Goal: Register for event/course

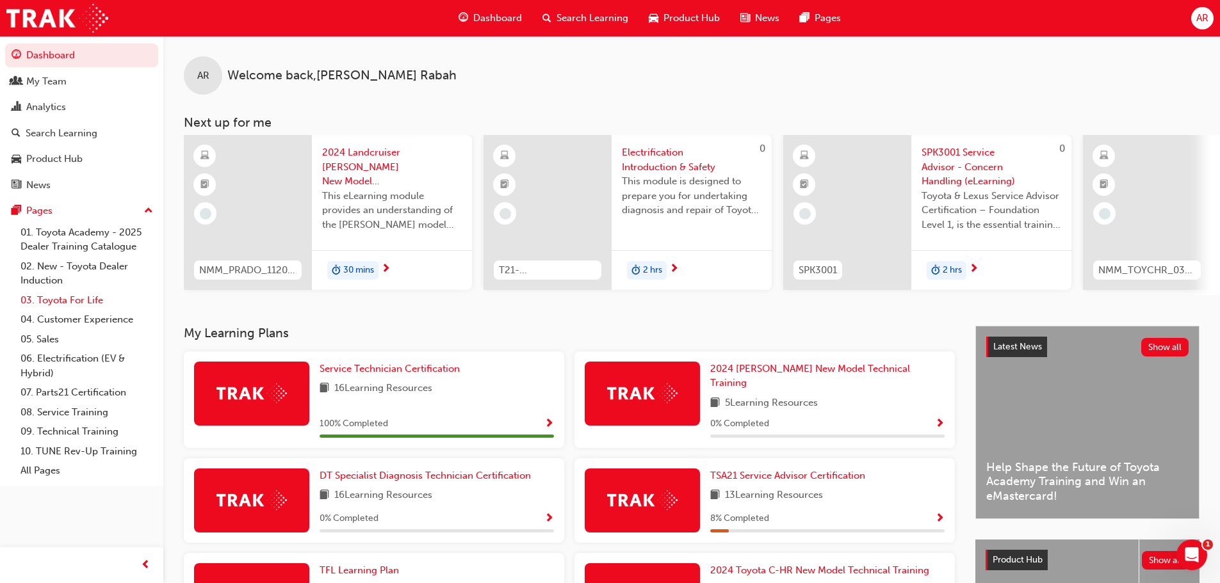
click at [63, 302] on link "03. Toyota For Life" at bounding box center [86, 301] width 143 height 20
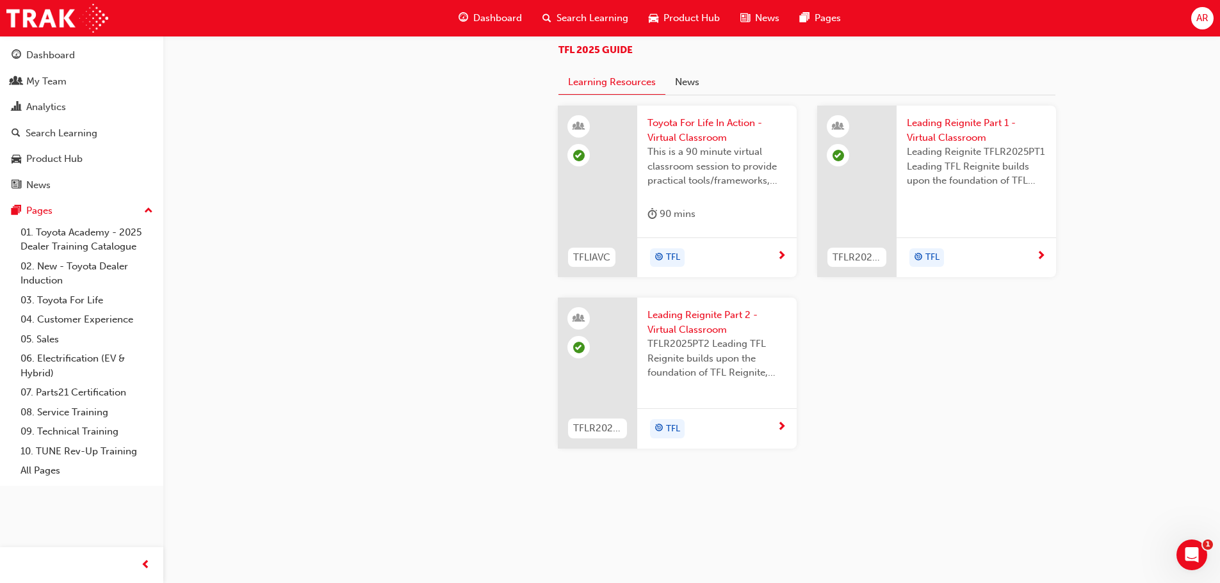
scroll to position [1361, 0]
click at [950, 127] on span "Leading Reignite Part 1 - Virtual Classroom" at bounding box center [976, 130] width 139 height 29
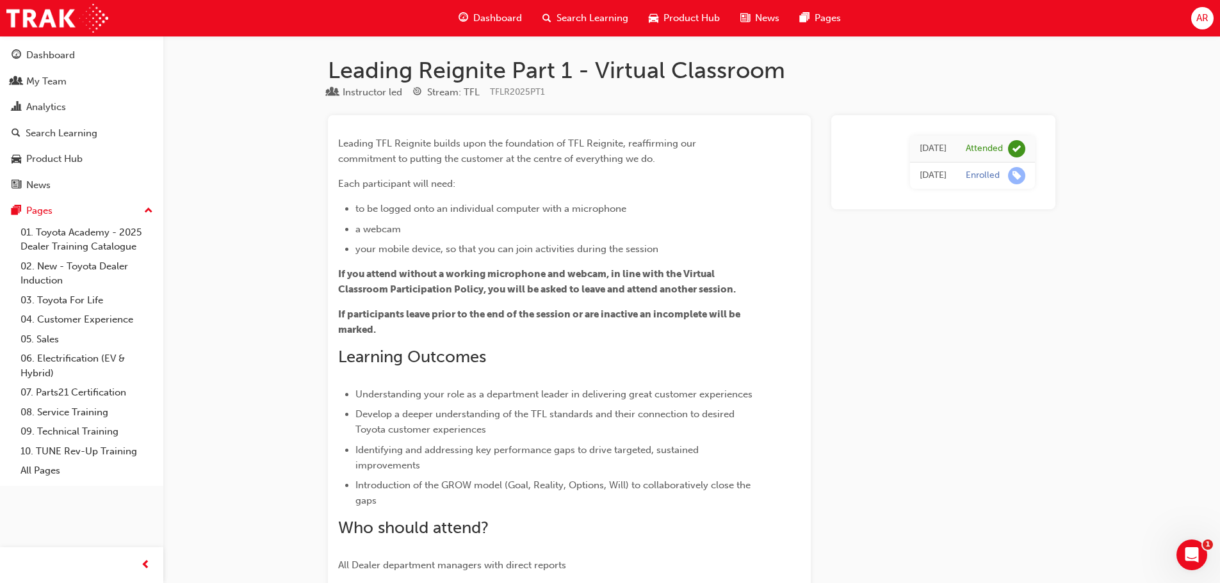
scroll to position [370, 0]
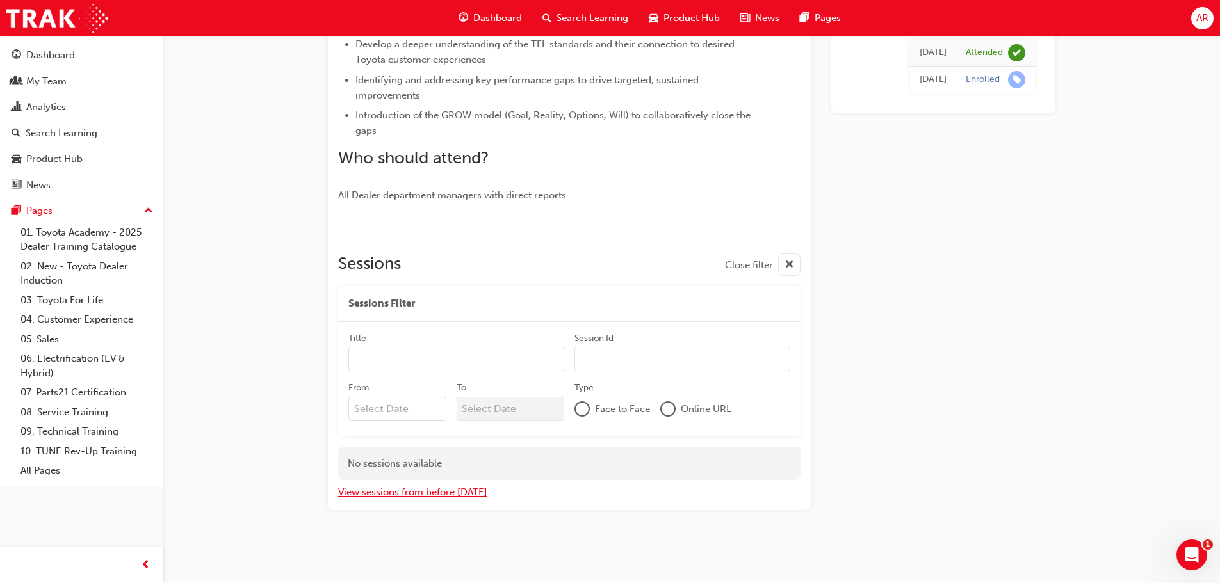
click at [376, 492] on button "View sessions from before [DATE]" at bounding box center [412, 492] width 149 height 15
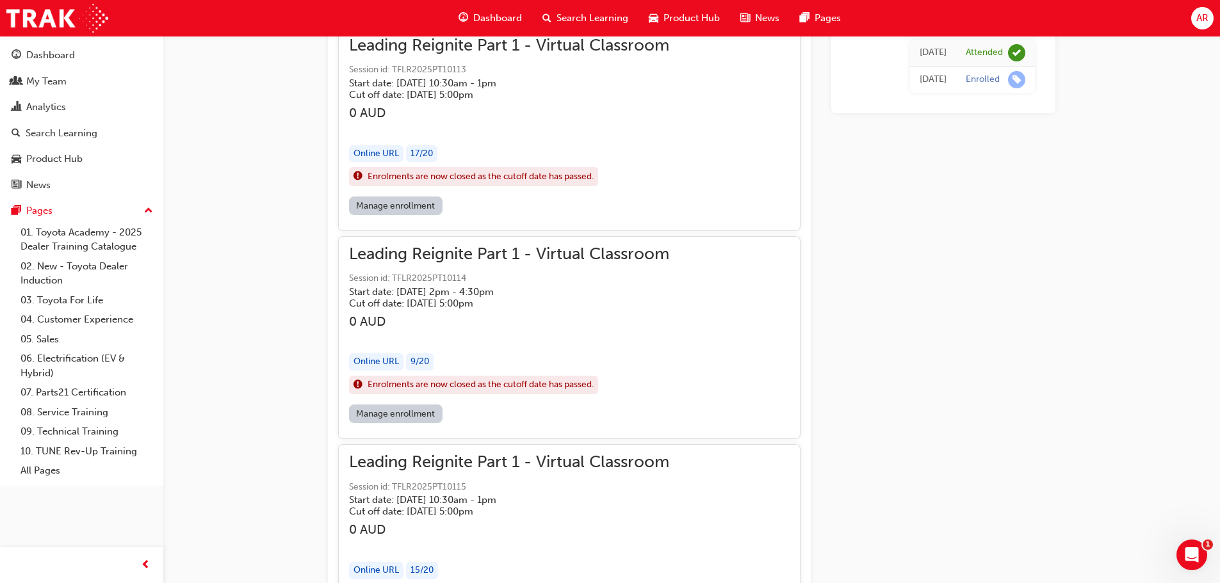
scroll to position [25168, 0]
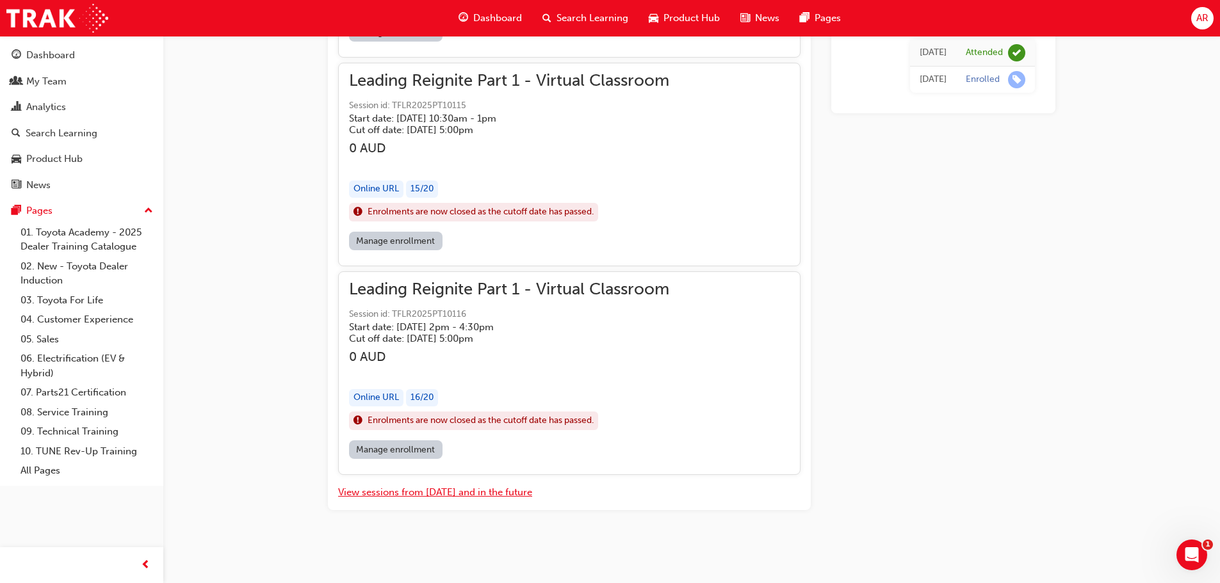
click at [423, 494] on button "View sessions from [DATE] and in the future" at bounding box center [435, 492] width 194 height 15
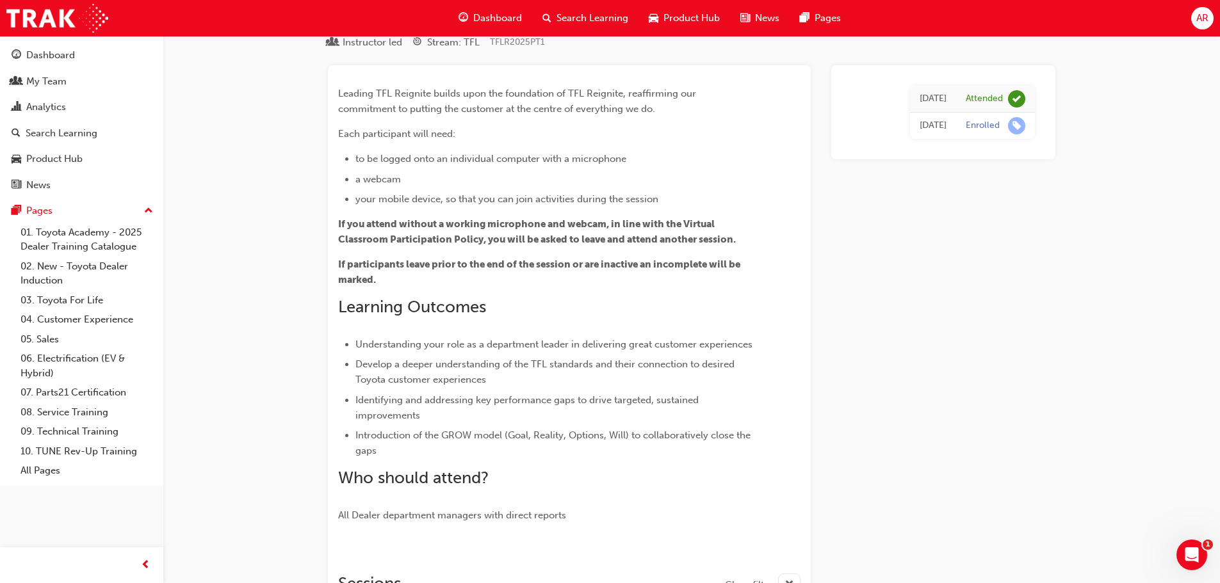
scroll to position [0, 0]
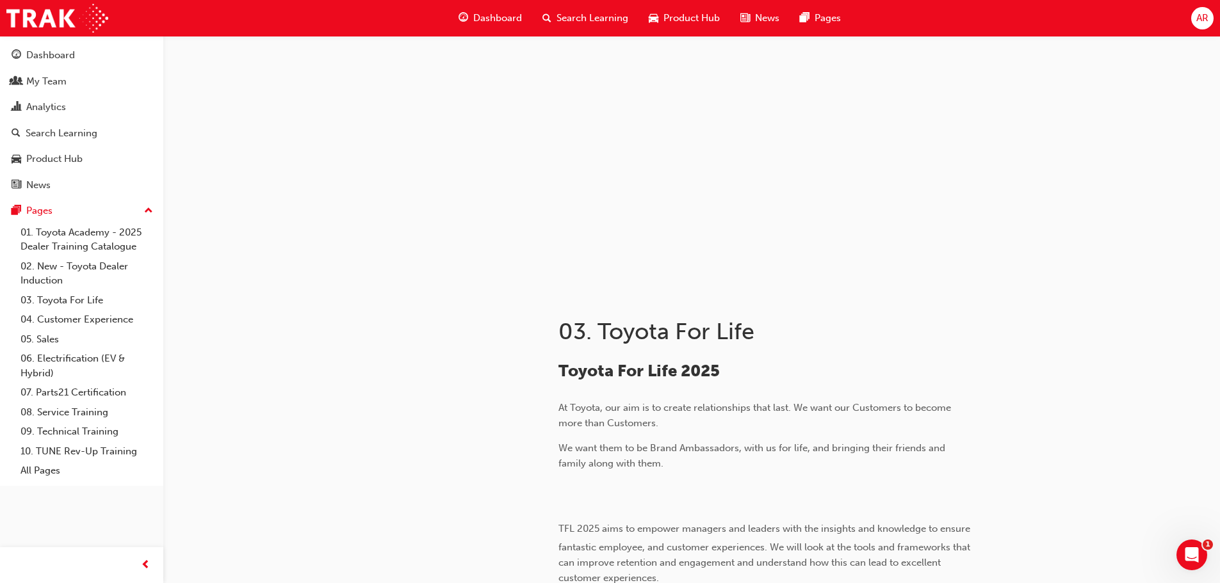
scroll to position [1361, 0]
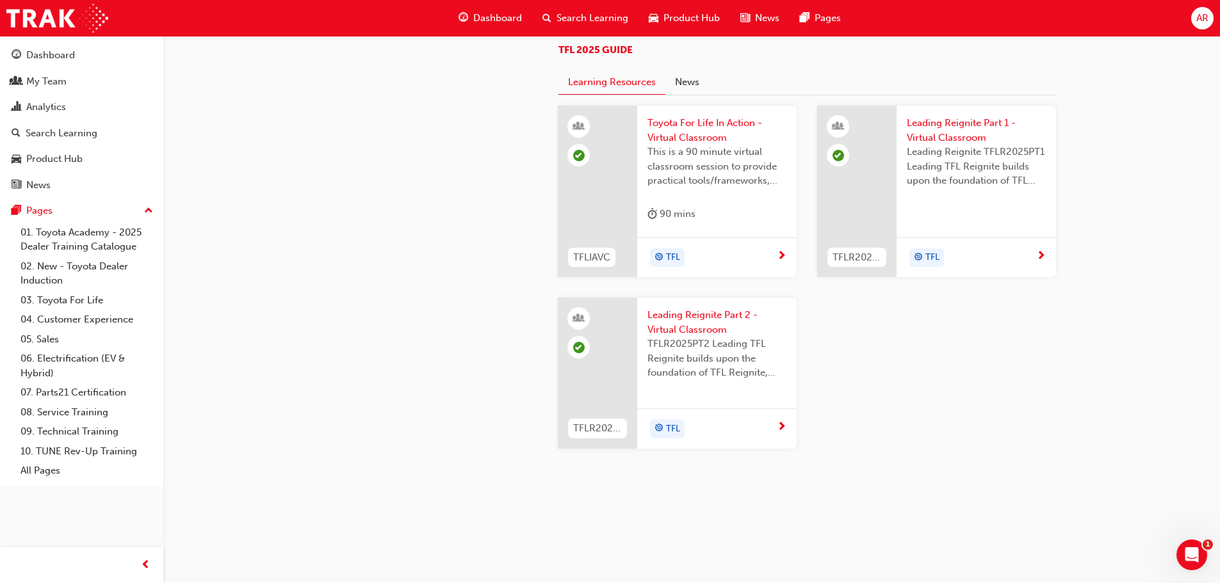
click at [677, 328] on span "Leading Reignite Part 2 - Virtual Classroom" at bounding box center [716, 322] width 139 height 29
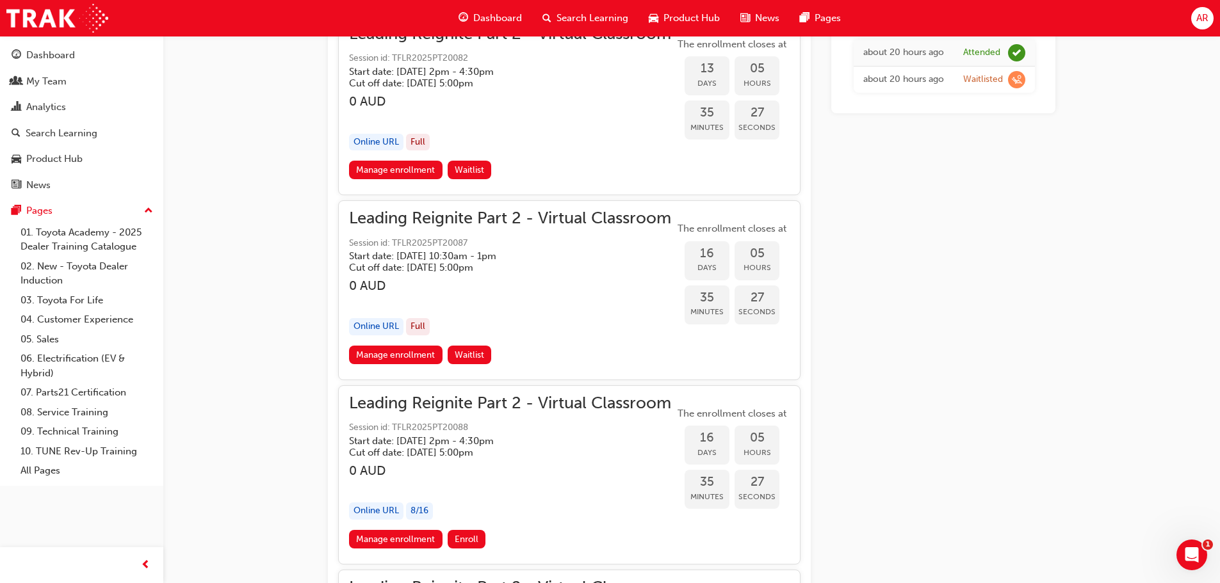
scroll to position [1825, 0]
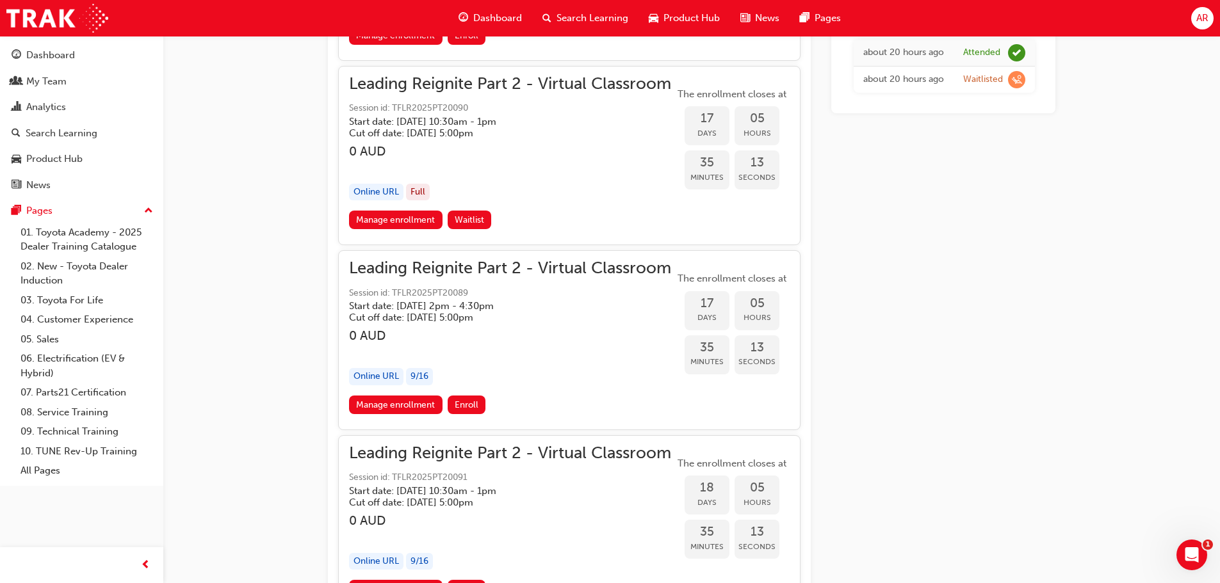
scroll to position [3393, 0]
